Goal: Information Seeking & Learning: Learn about a topic

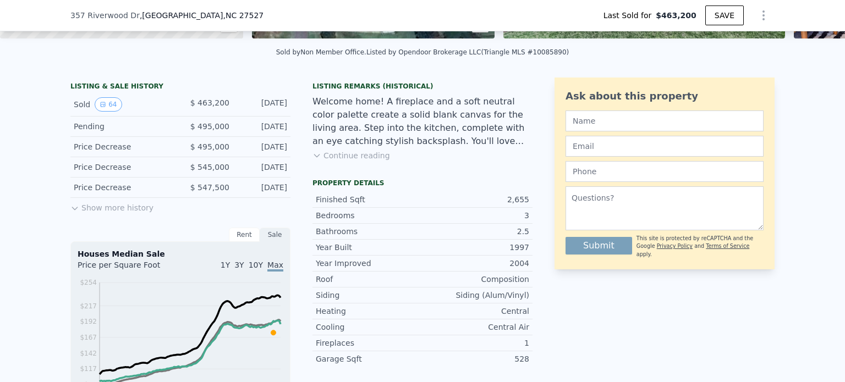
scroll to position [240, 0]
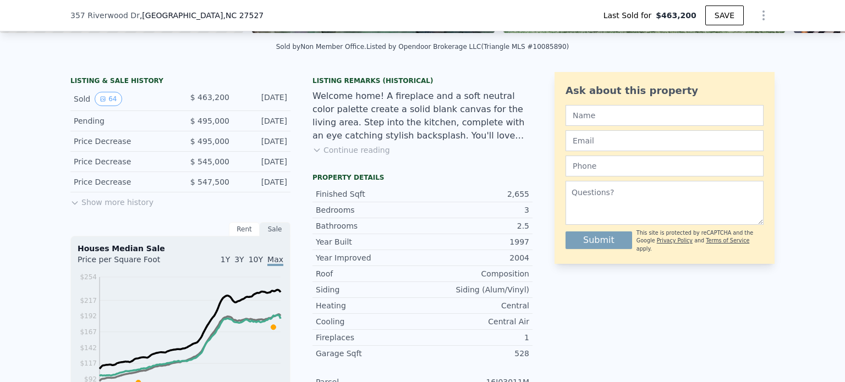
click at [95, 208] on button "Show more history" at bounding box center [111, 199] width 83 height 15
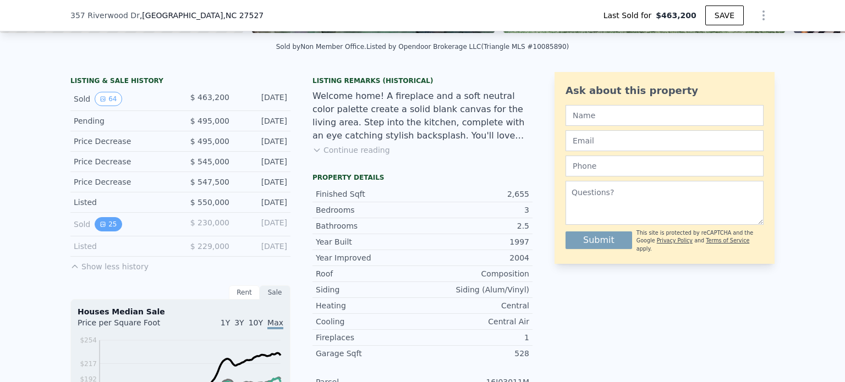
click at [107, 228] on button "25" at bounding box center [108, 224] width 27 height 14
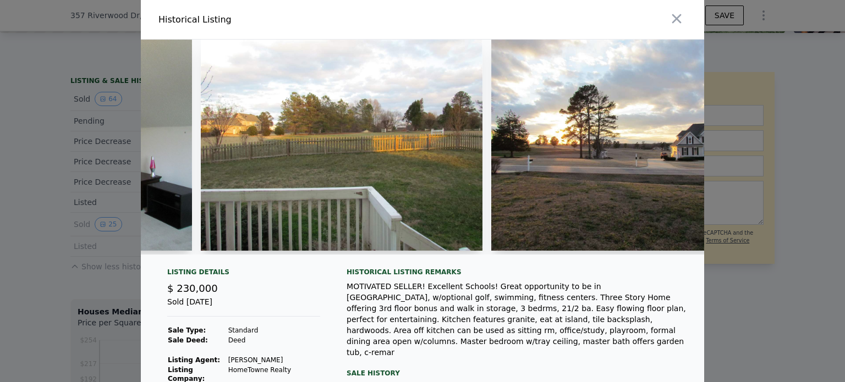
scroll to position [0, 6090]
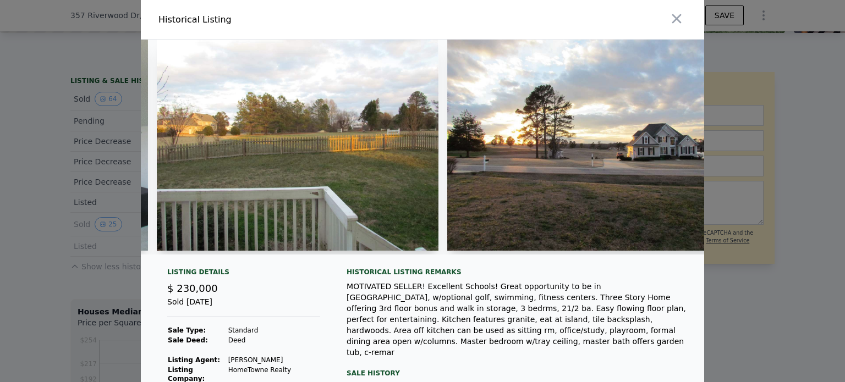
click at [370, 367] on div "Sale History" at bounding box center [516, 373] width 340 height 13
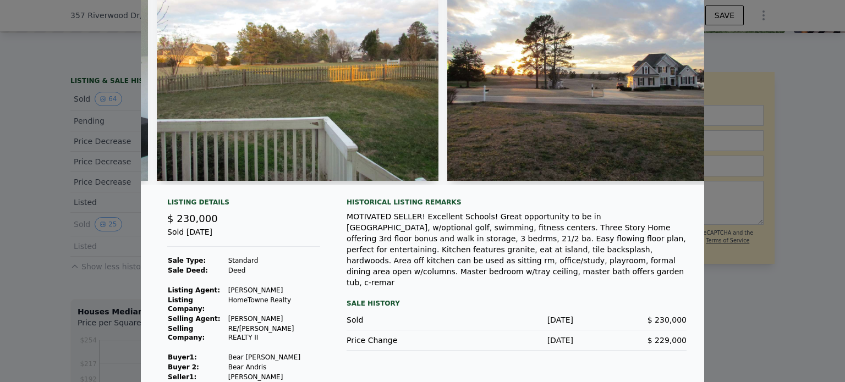
scroll to position [0, 0]
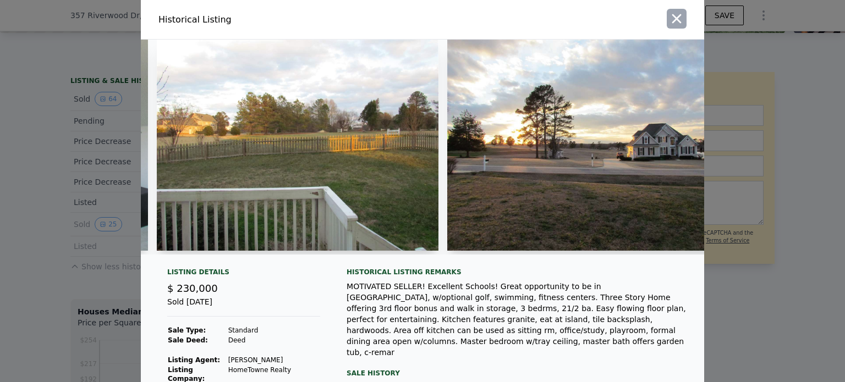
click at [672, 17] on icon "button" at bounding box center [676, 18] width 9 height 9
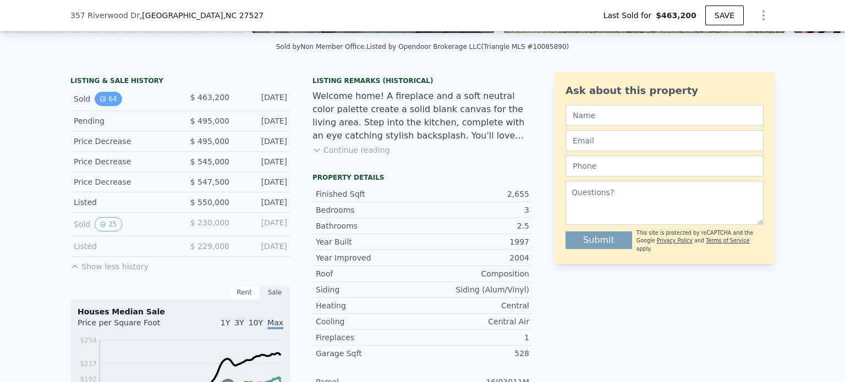
click at [106, 106] on button "64" at bounding box center [108, 99] width 27 height 14
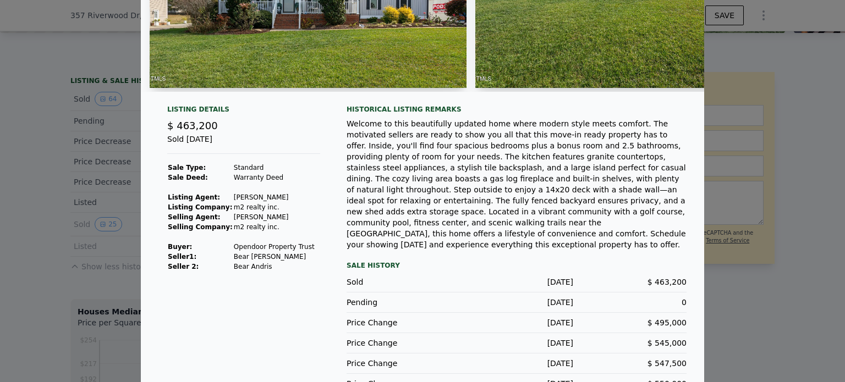
scroll to position [176, 0]
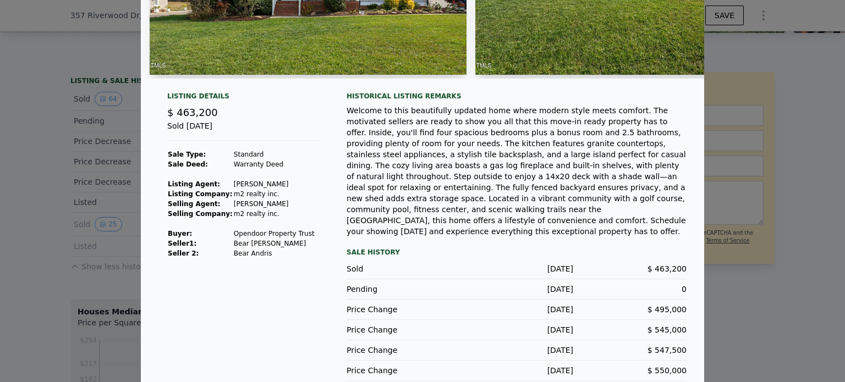
click at [482, 259] on div "Sold [DATE] $ 463,200" at bounding box center [516, 269] width 340 height 20
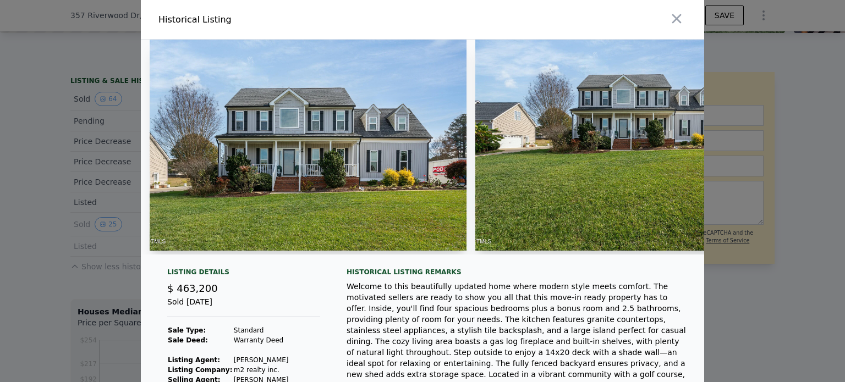
click at [101, 231] on div at bounding box center [422, 191] width 845 height 382
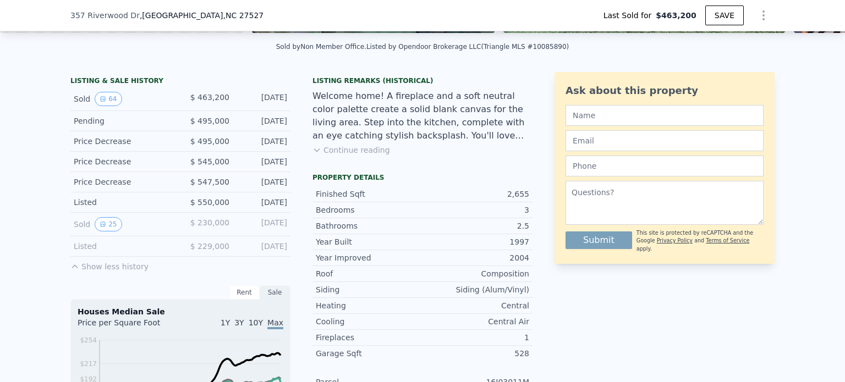
click at [101, 231] on button "25" at bounding box center [108, 224] width 27 height 14
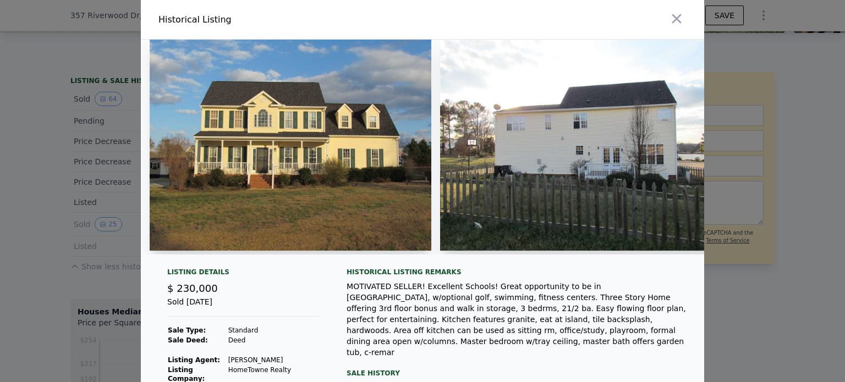
click at [108, 108] on div at bounding box center [422, 191] width 845 height 382
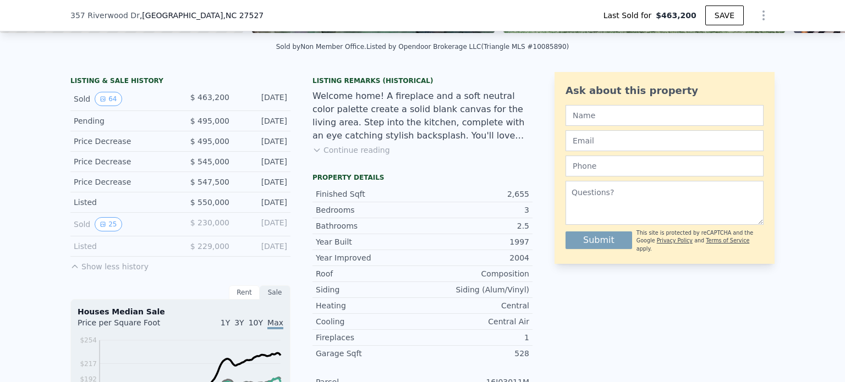
click at [108, 106] on button "64" at bounding box center [108, 99] width 27 height 14
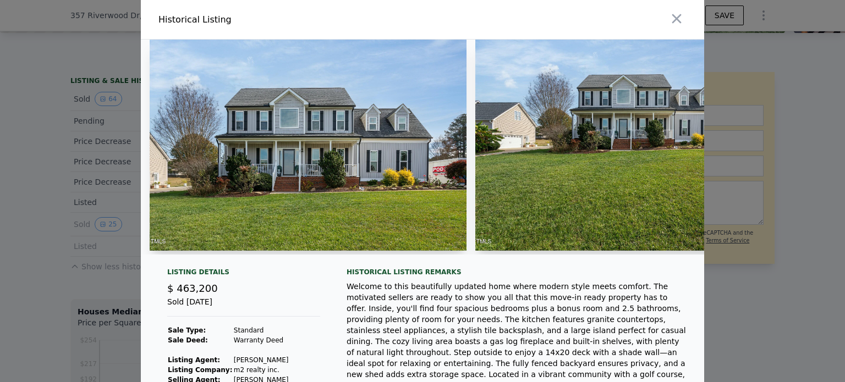
click at [101, 244] on div at bounding box center [422, 191] width 845 height 382
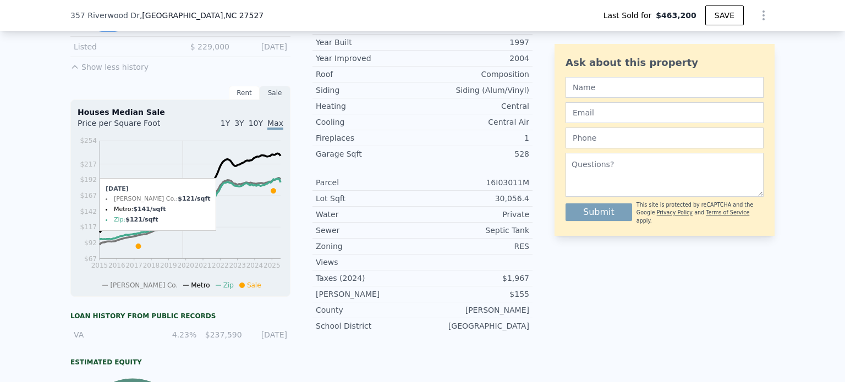
scroll to position [442, 0]
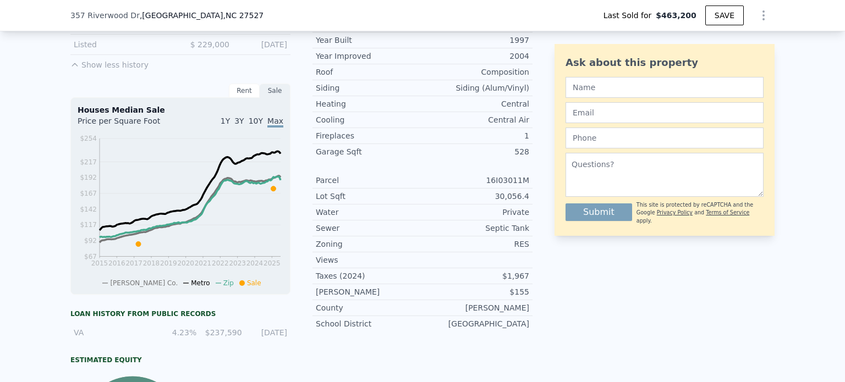
click at [513, 217] on div "Private" at bounding box center [475, 212] width 107 height 11
click at [505, 218] on div "Private" at bounding box center [475, 212] width 107 height 11
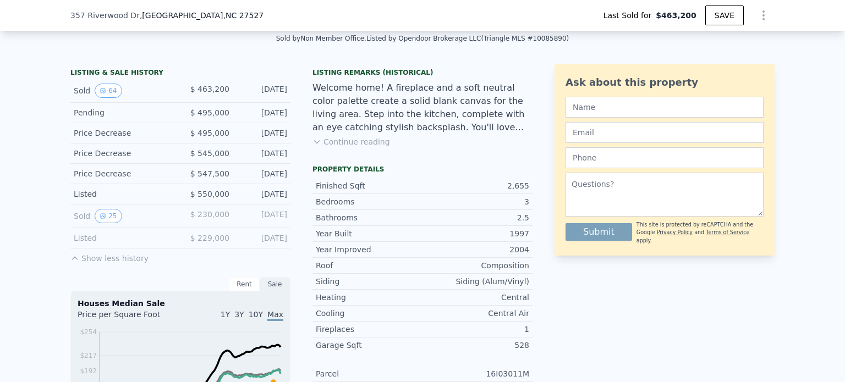
scroll to position [248, 0]
click at [342, 148] on button "Continue reading" at bounding box center [351, 142] width 78 height 11
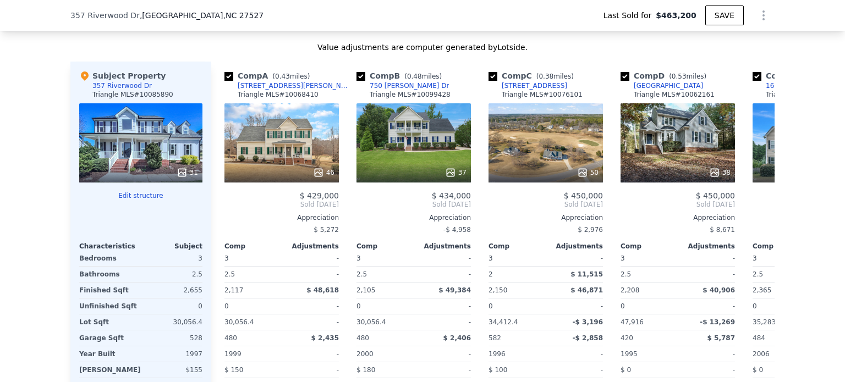
scroll to position [1245, 0]
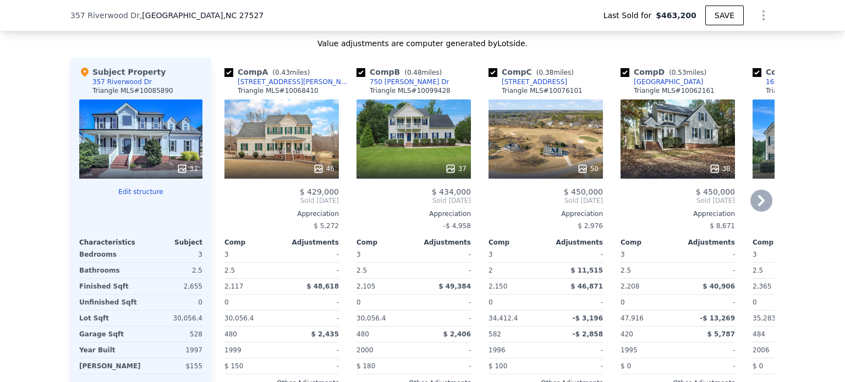
click at [541, 151] on div "50" at bounding box center [545, 139] width 114 height 79
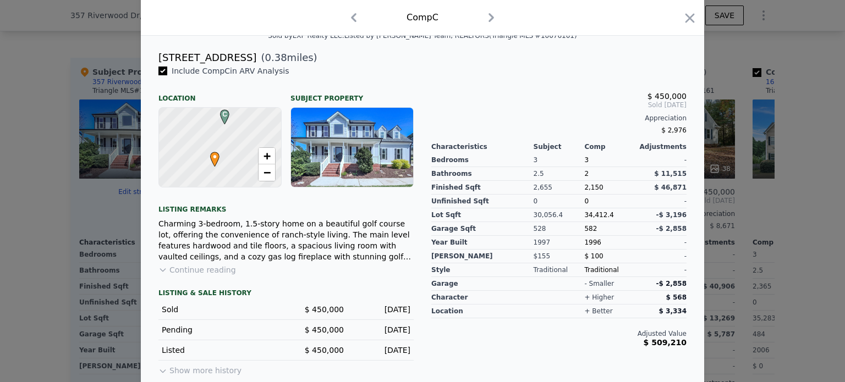
scroll to position [275, 0]
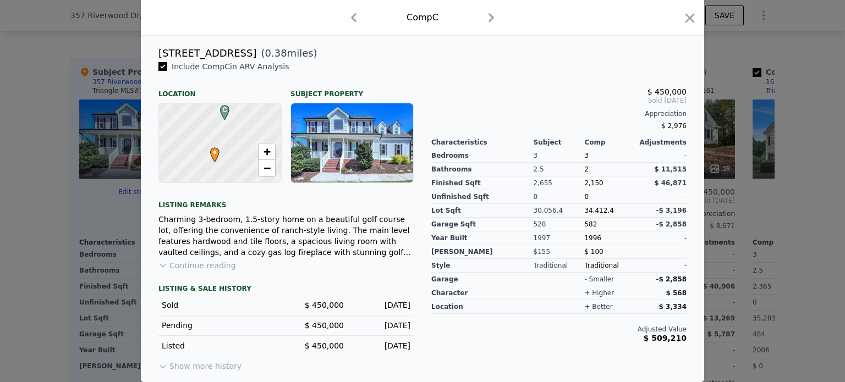
click at [203, 364] on button "Show more history" at bounding box center [199, 363] width 83 height 15
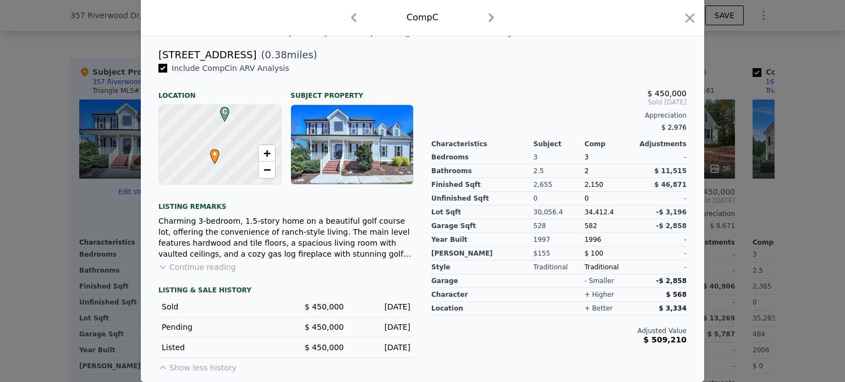
scroll to position [255, 0]
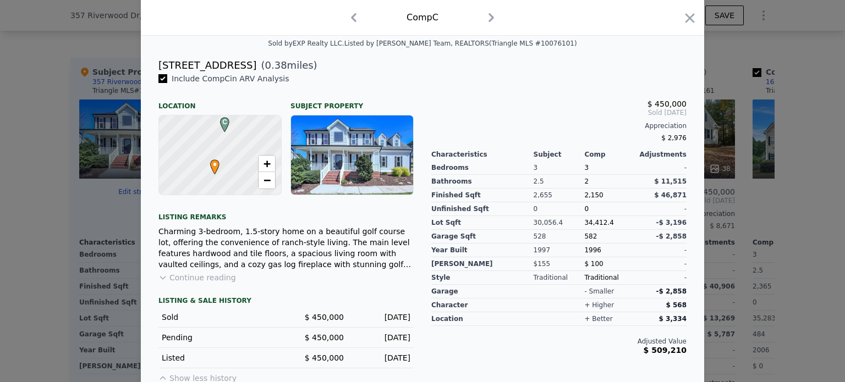
click at [200, 283] on button "Continue reading" at bounding box center [197, 277] width 78 height 11
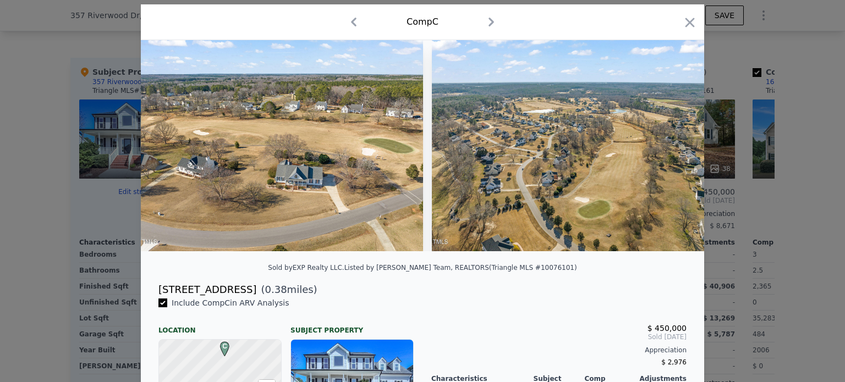
scroll to position [0, 0]
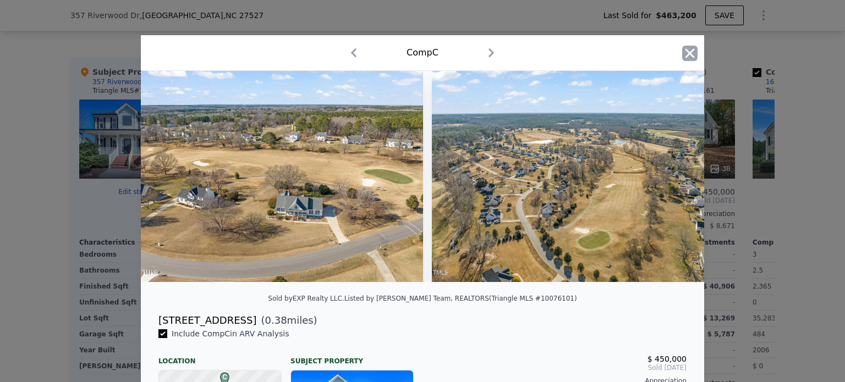
click at [688, 48] on icon "button" at bounding box center [689, 53] width 15 height 15
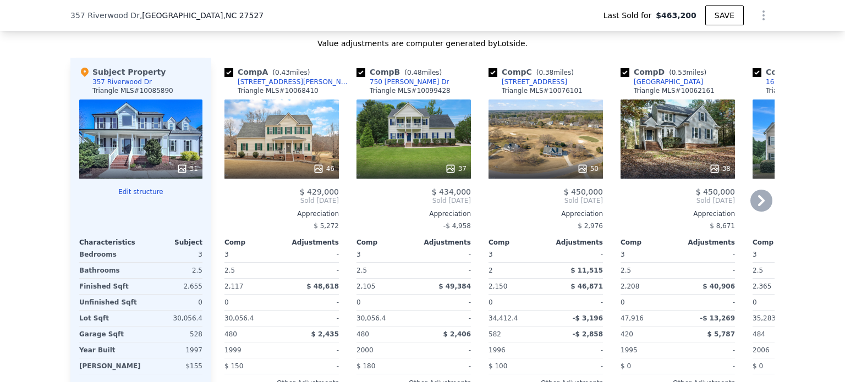
click at [758, 203] on icon at bounding box center [761, 200] width 7 height 11
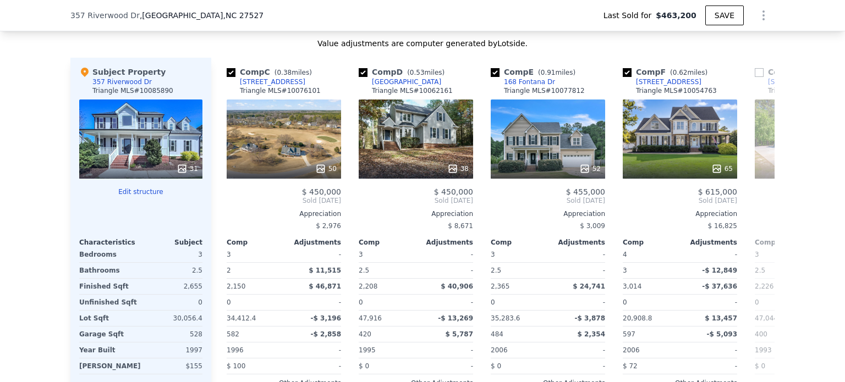
scroll to position [0, 264]
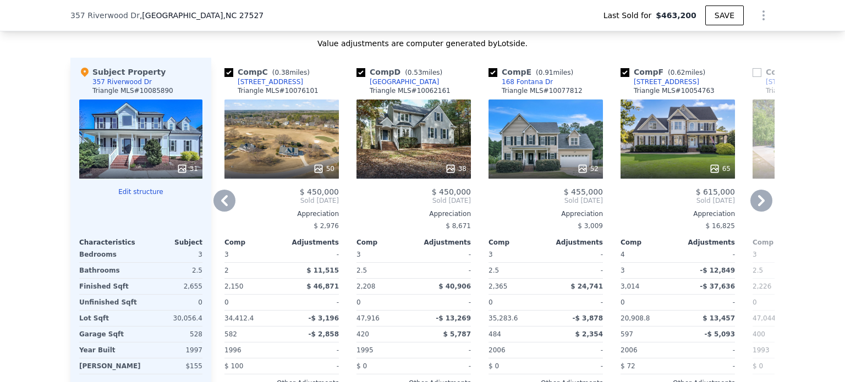
click at [664, 139] on div "65" at bounding box center [677, 139] width 114 height 79
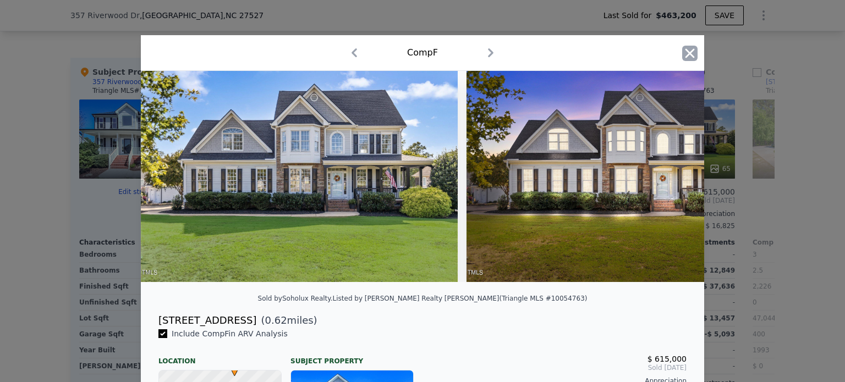
click at [688, 50] on icon "button" at bounding box center [689, 52] width 9 height 9
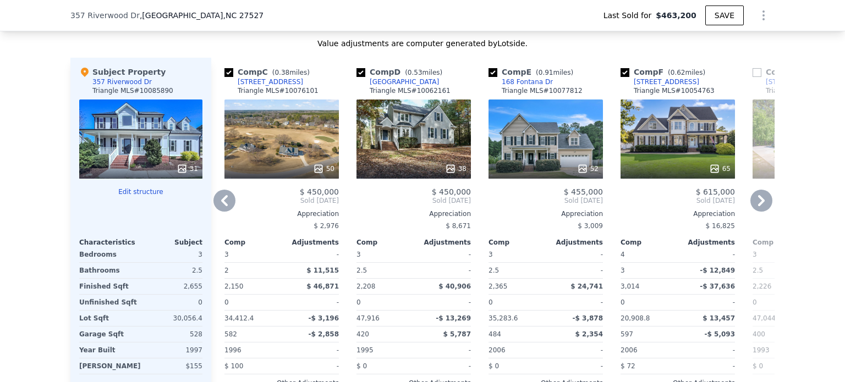
click at [758, 204] on icon at bounding box center [761, 200] width 7 height 11
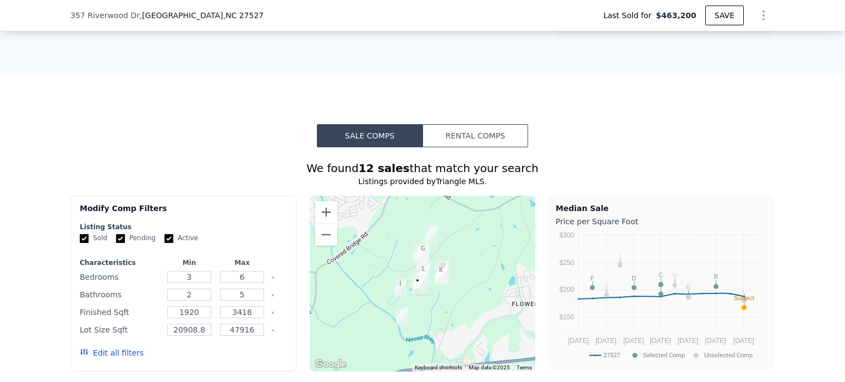
scroll to position [895, 0]
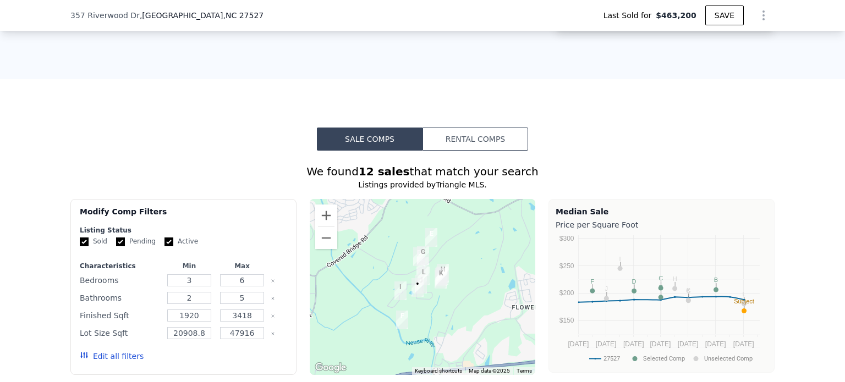
click at [447, 144] on button "Rental Comps" at bounding box center [475, 139] width 106 height 23
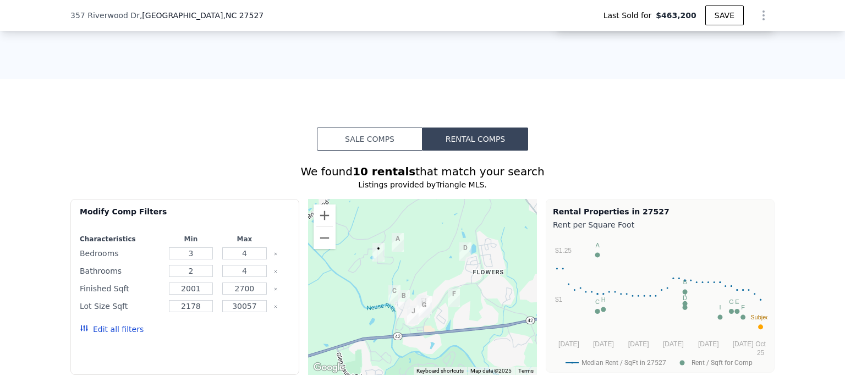
click at [393, 249] on img "720 Raymond Dr" at bounding box center [397, 242] width 21 height 27
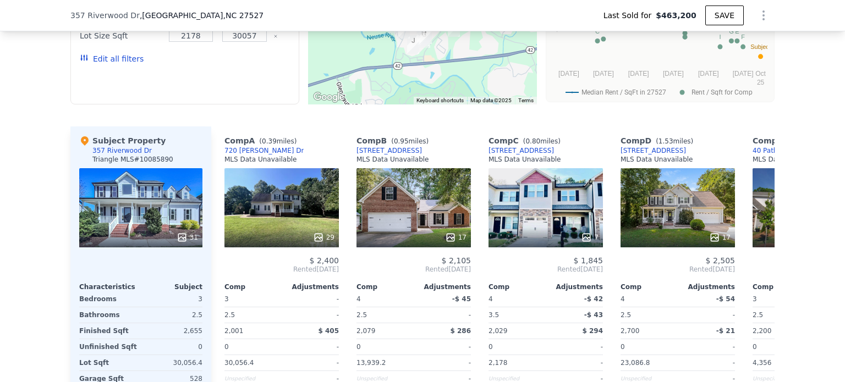
scroll to position [1166, 0]
click at [257, 220] on div "29" at bounding box center [281, 207] width 114 height 79
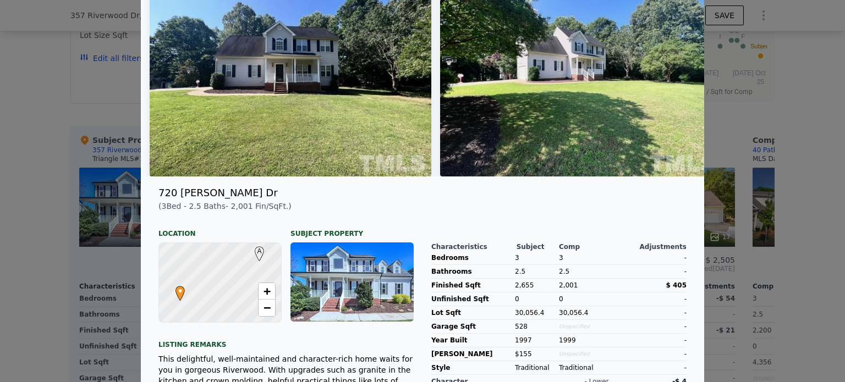
scroll to position [102, 0]
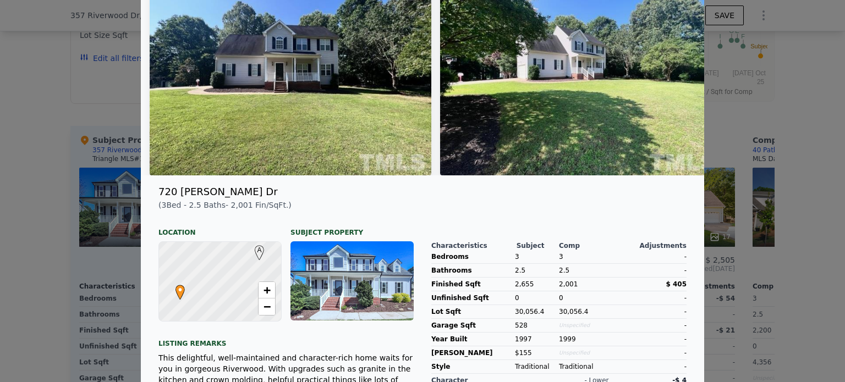
click at [36, 190] on div at bounding box center [422, 191] width 845 height 382
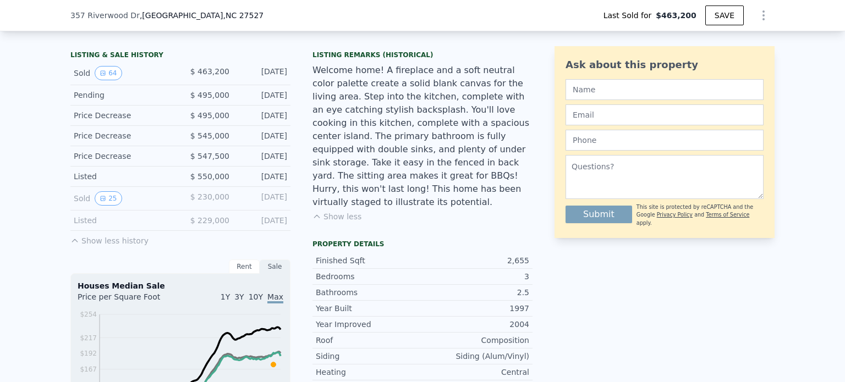
scroll to position [266, 0]
click at [244, 274] on div "Rent" at bounding box center [244, 267] width 31 height 14
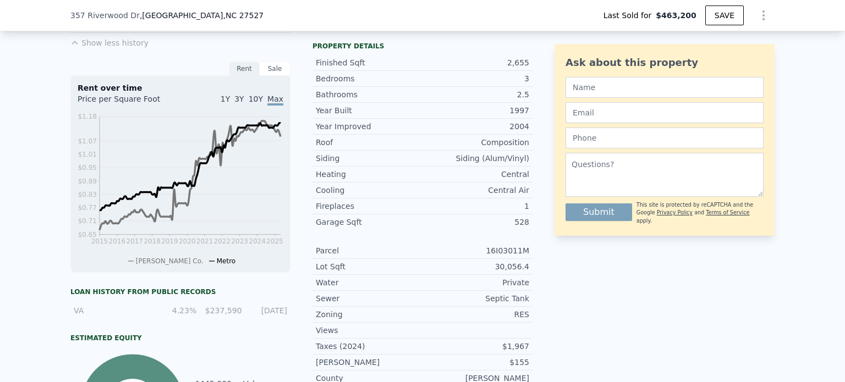
scroll to position [466, 0]
